Goal: Check status: Verify the current state of an ongoing process or item

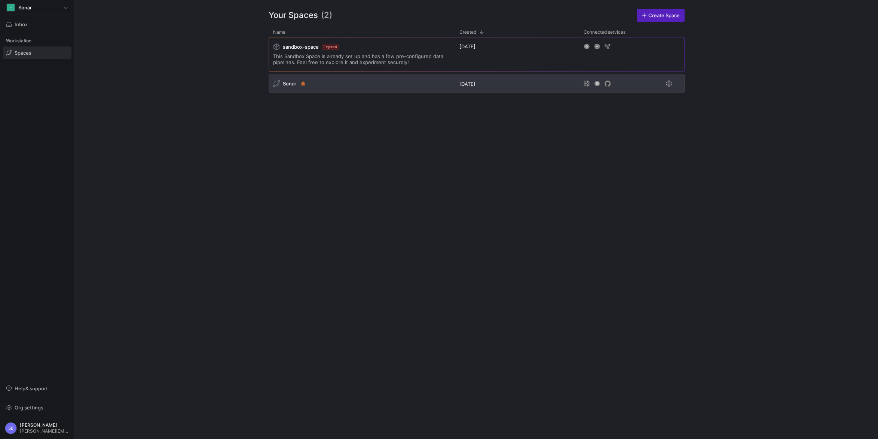
click at [287, 85] on span "Sonar" at bounding box center [289, 83] width 13 height 6
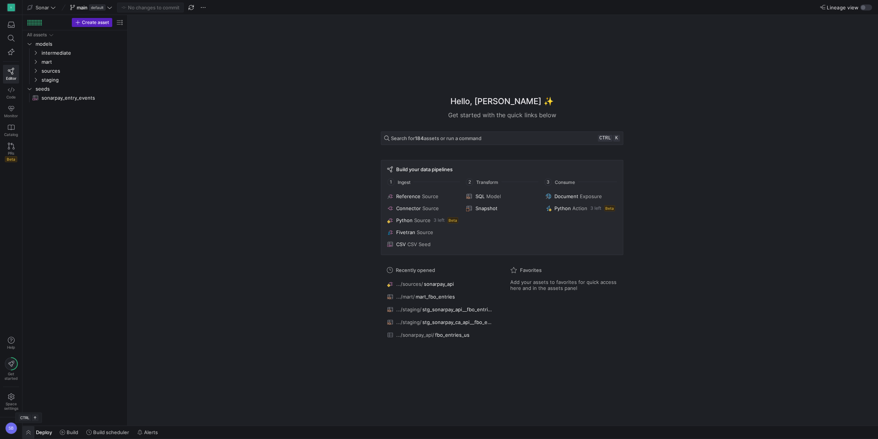
click at [30, 429] on span "button" at bounding box center [28, 431] width 12 height 13
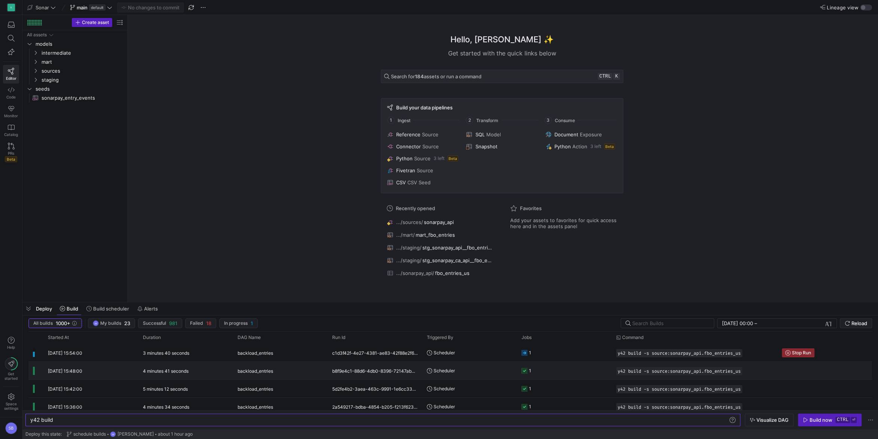
click at [175, 369] on y42-duration "4 minutes 41 seconds" at bounding box center [166, 371] width 46 height 6
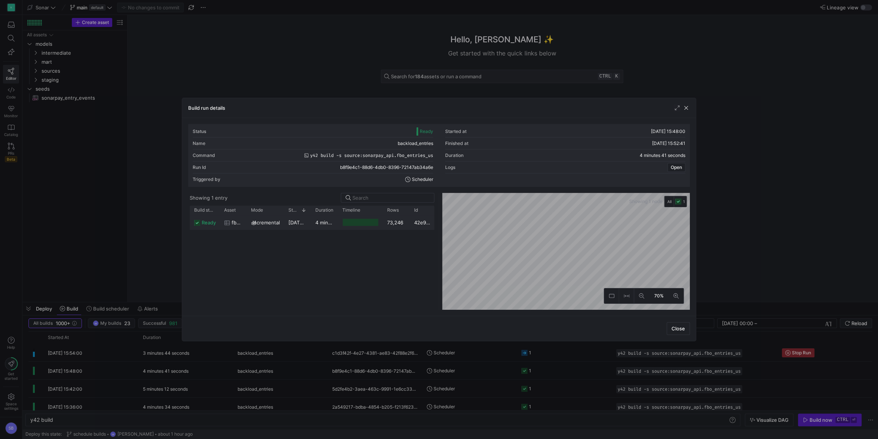
click at [327, 226] on div "4 minutes 38 seconds" at bounding box center [324, 222] width 27 height 15
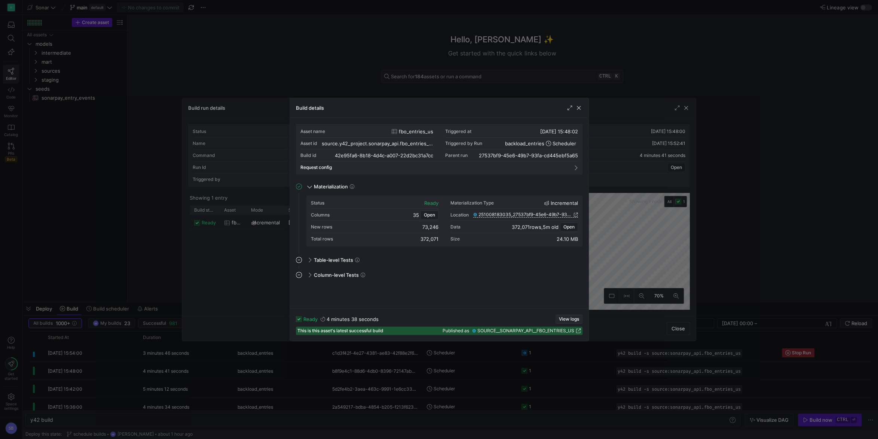
click at [568, 320] on span "View logs" at bounding box center [569, 318] width 20 height 5
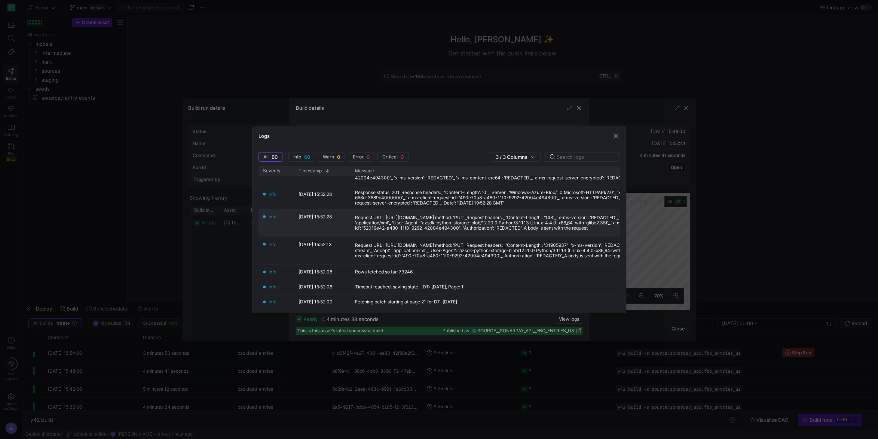
scroll to position [105, 0]
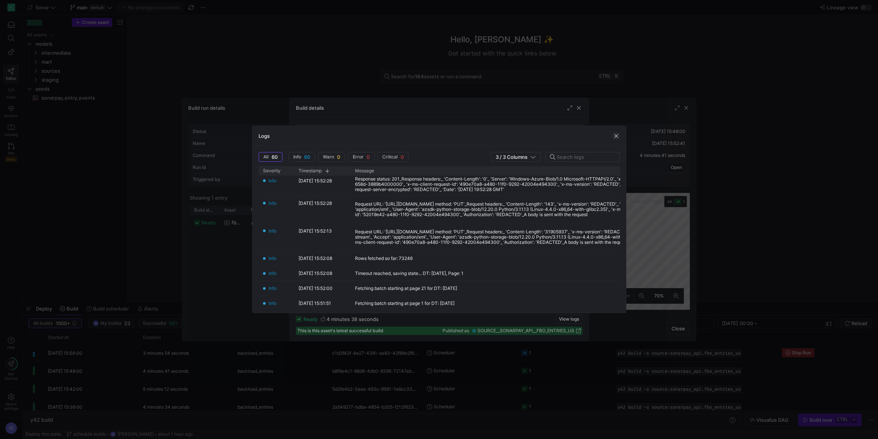
click at [619, 135] on span "button" at bounding box center [616, 135] width 7 height 7
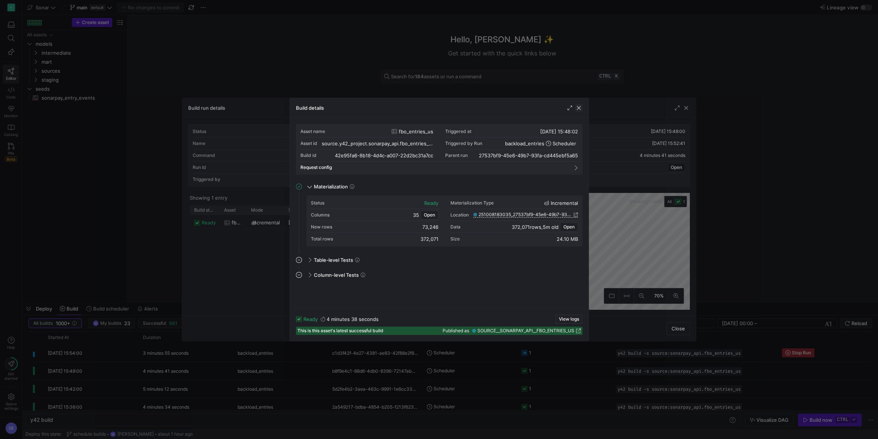
click at [581, 107] on span "button" at bounding box center [578, 107] width 7 height 7
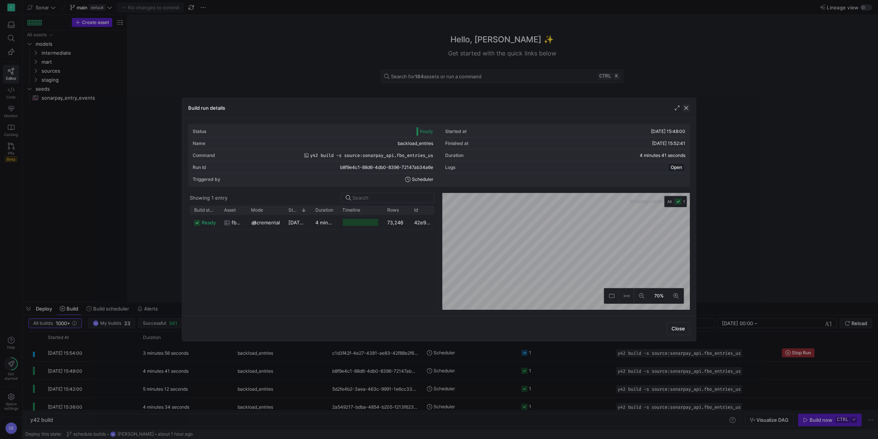
click at [686, 107] on span "button" at bounding box center [686, 107] width 7 height 7
